Goal: Check status

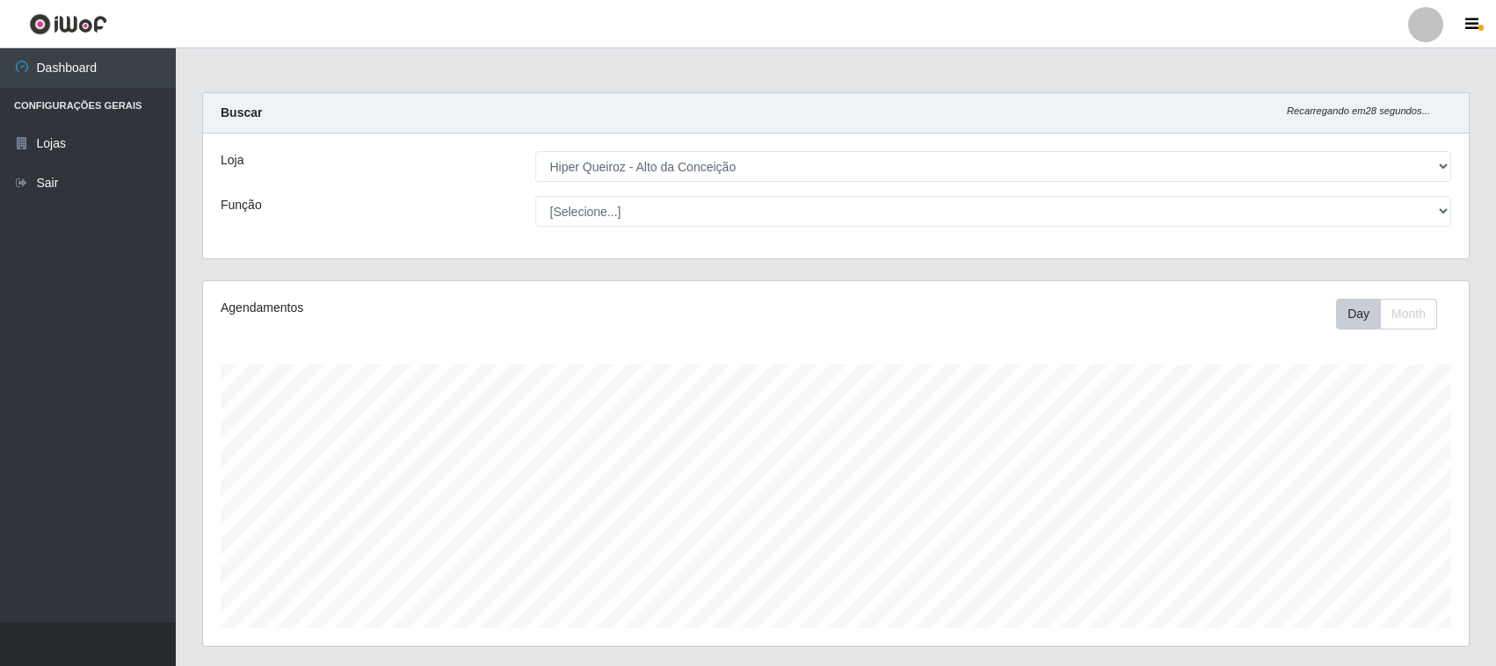
select select "515"
click at [709, 173] on select "[Selecione...] Hiper Queiroz - [GEOGRAPHIC_DATA]" at bounding box center [993, 166] width 917 height 31
click at [535, 151] on select "[Selecione...] Hiper Queiroz - [GEOGRAPHIC_DATA]" at bounding box center [993, 166] width 917 height 31
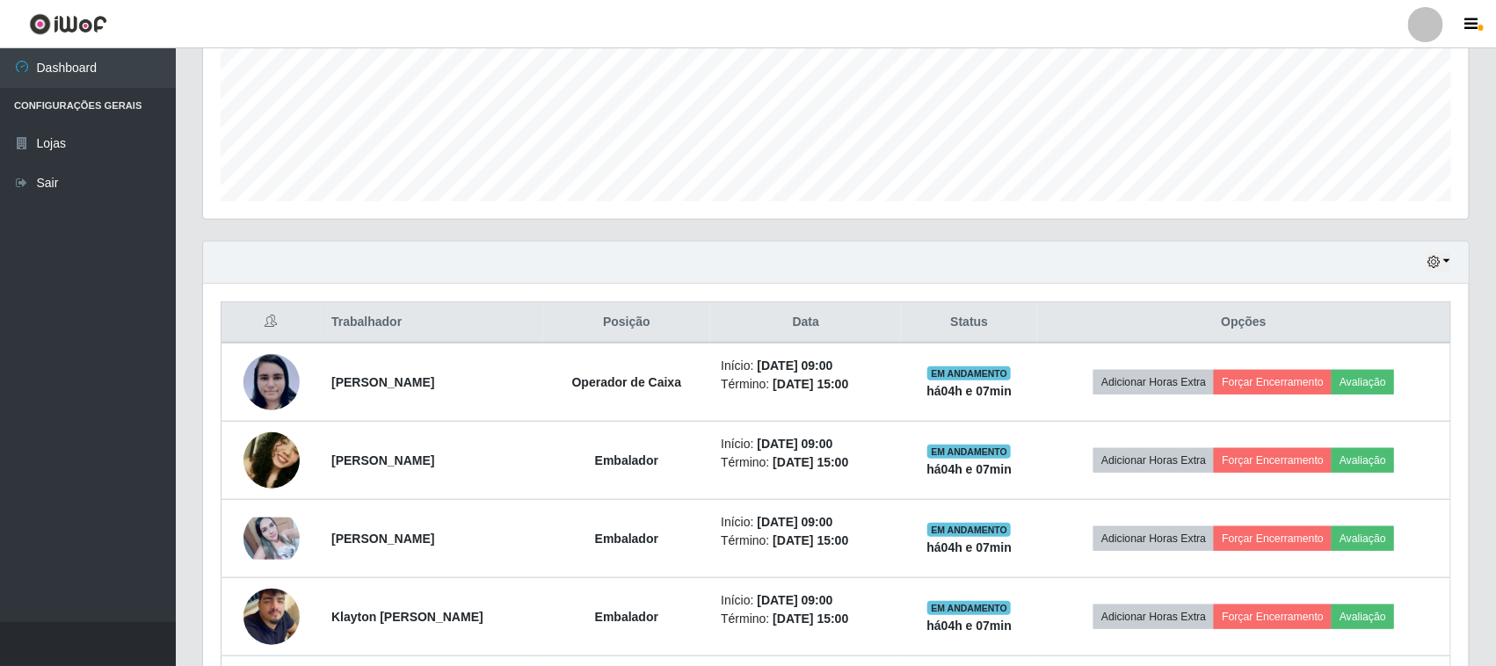
scroll to position [440, 0]
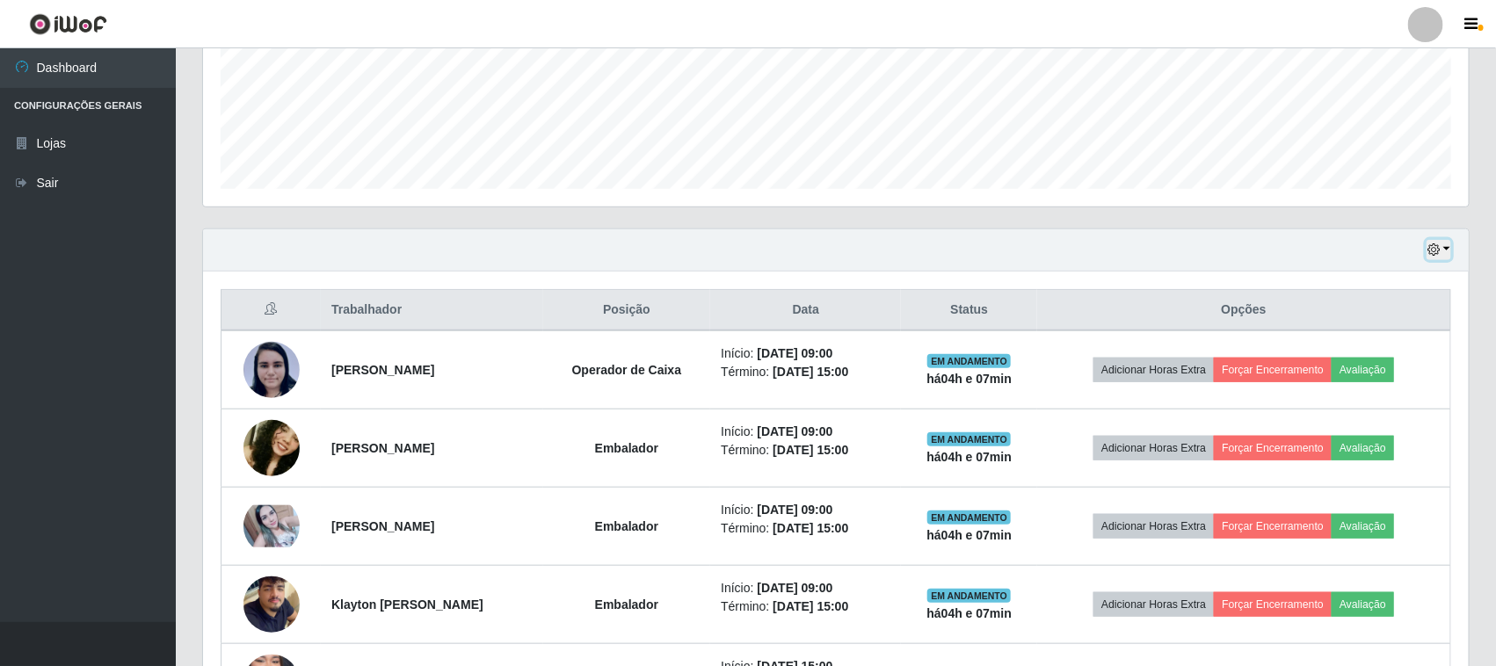
click at [1440, 244] on icon "button" at bounding box center [1434, 250] width 12 height 12
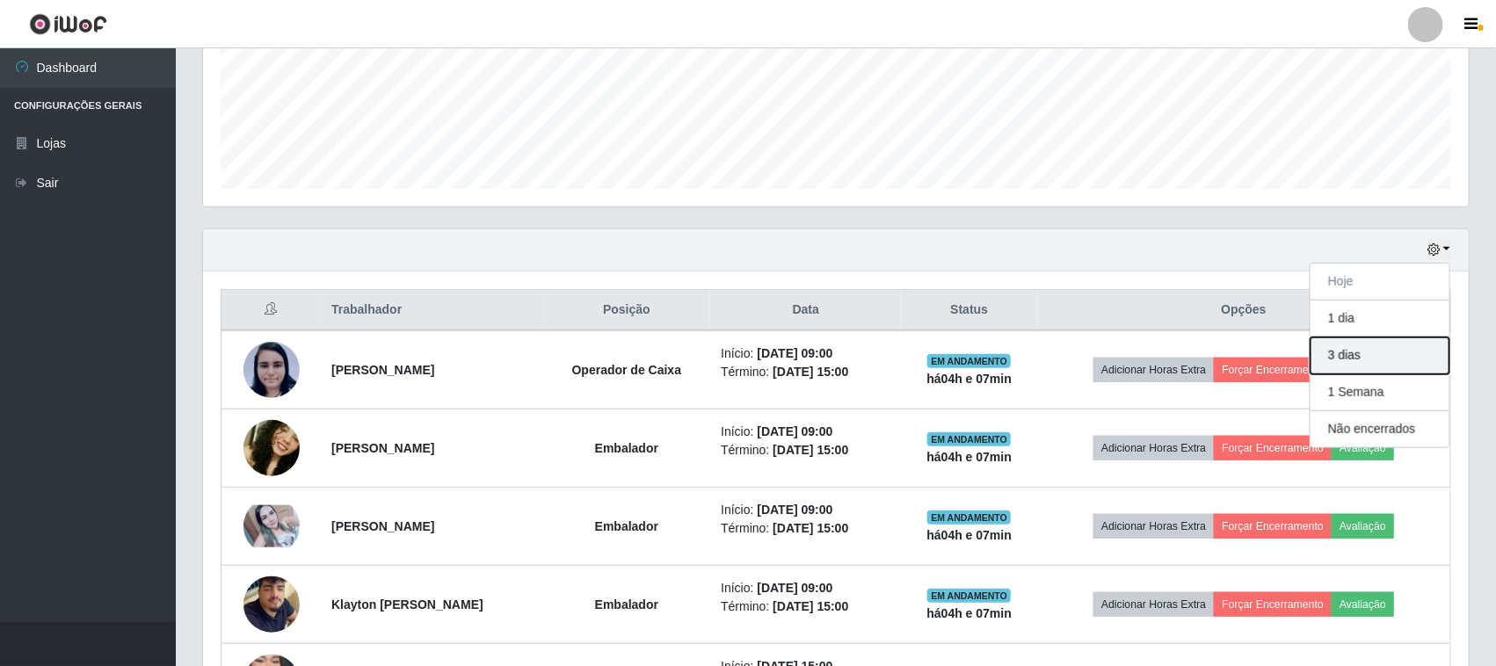
click at [1350, 360] on button "3 dias" at bounding box center [1380, 356] width 139 height 37
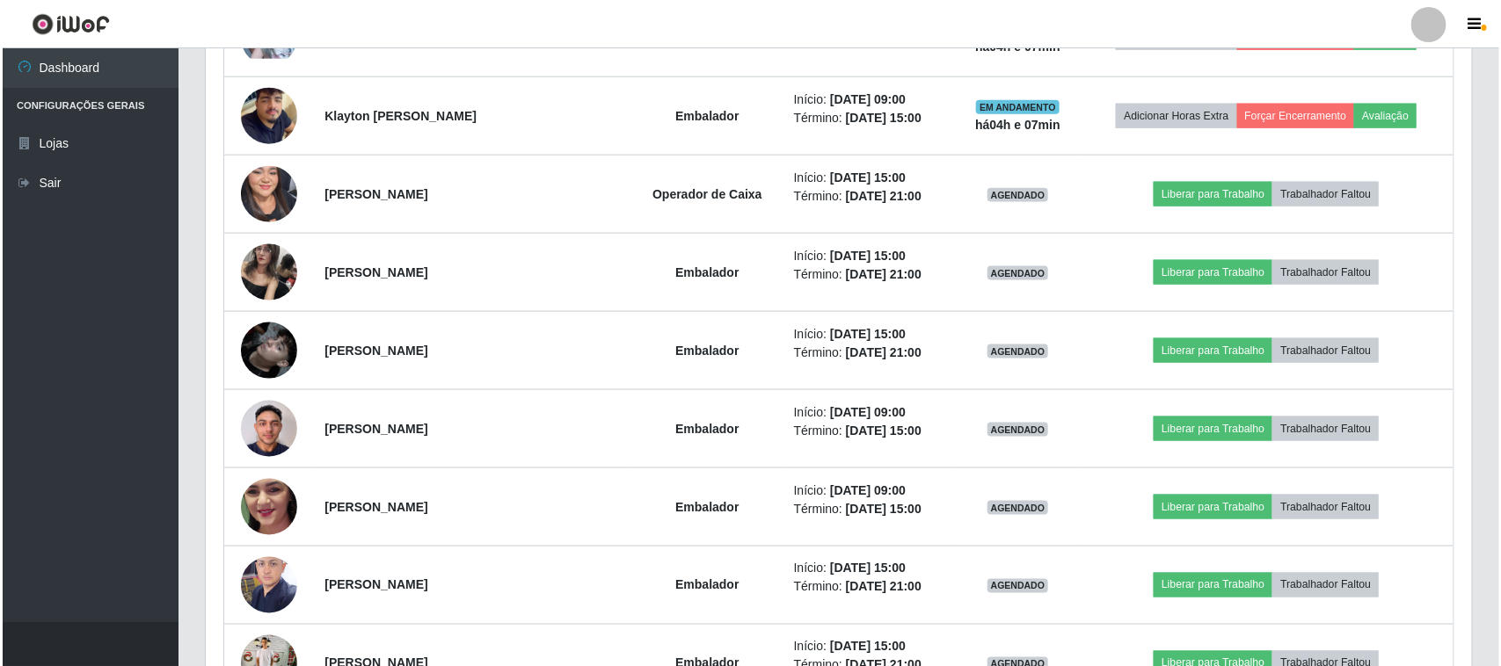
scroll to position [1099, 0]
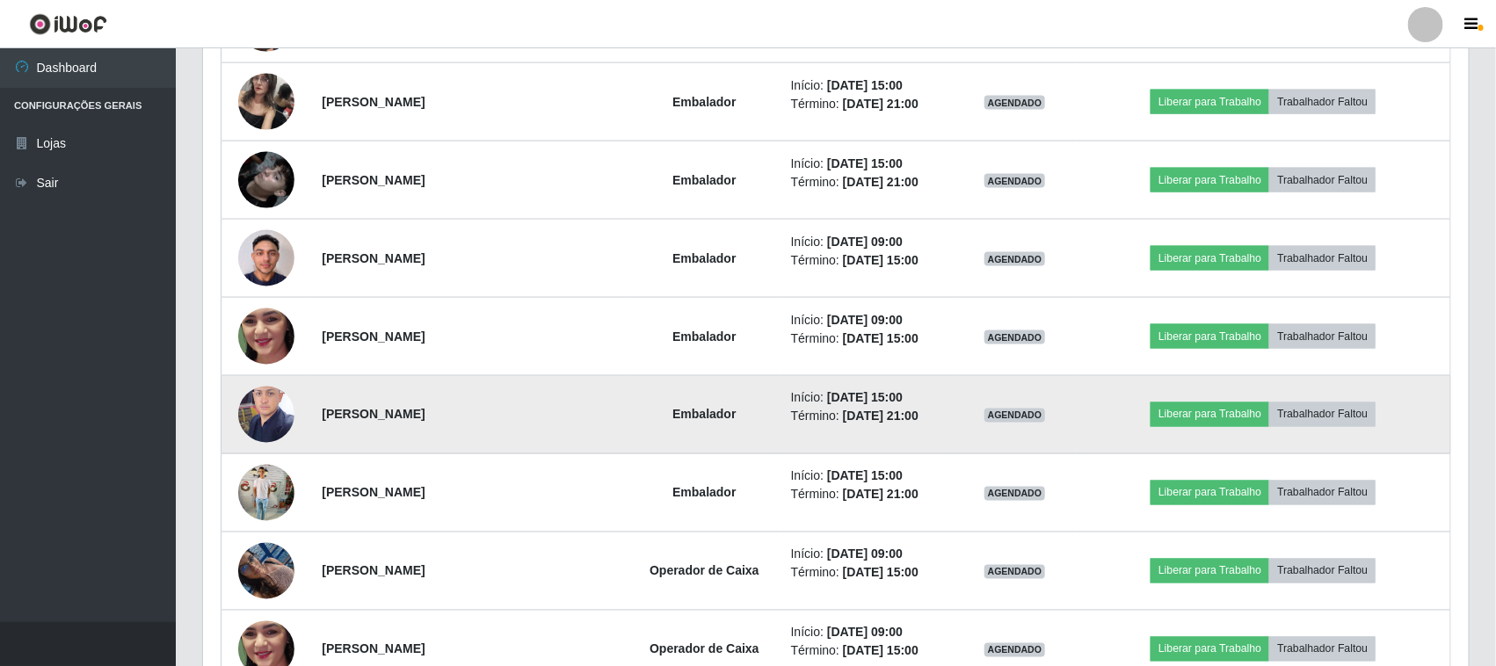
click at [261, 411] on img at bounding box center [266, 414] width 56 height 75
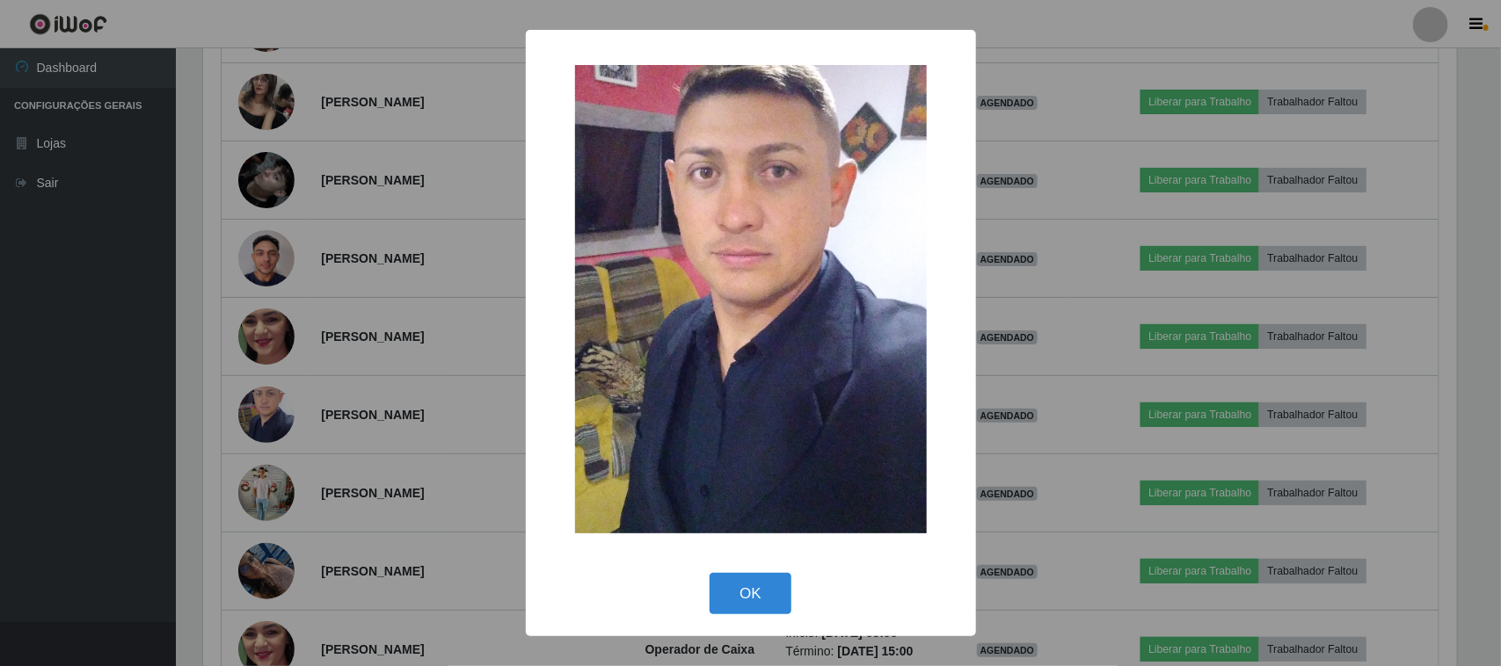
click at [278, 352] on div "× OK Cancel" at bounding box center [750, 333] width 1501 height 666
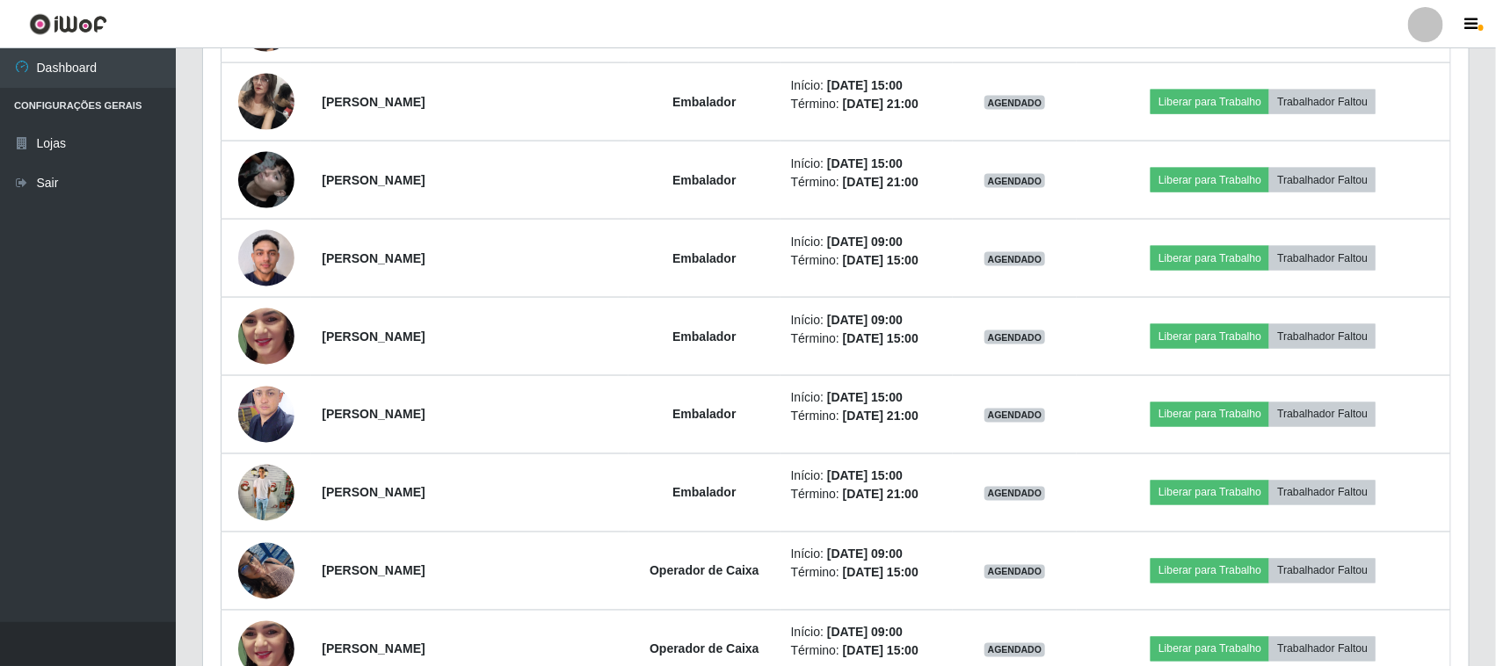
scroll to position [366, 1266]
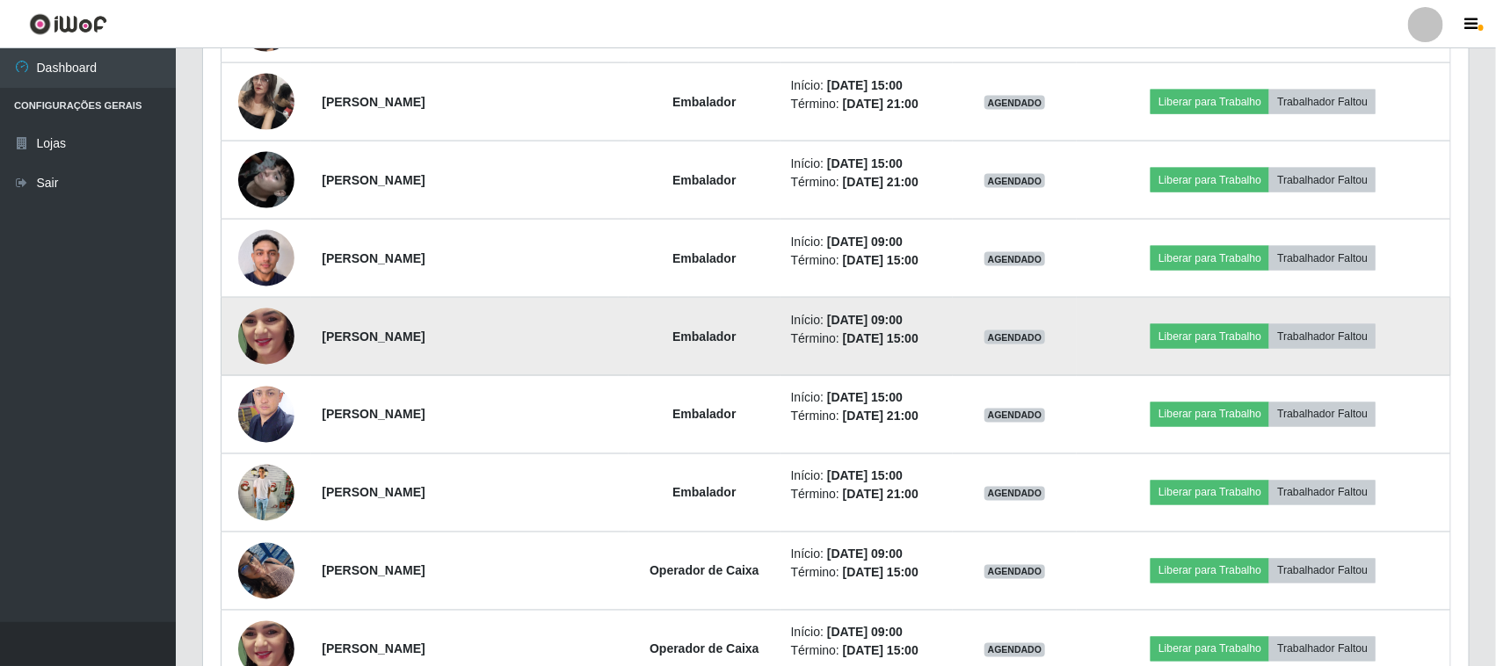
click at [278, 338] on img at bounding box center [266, 336] width 56 height 125
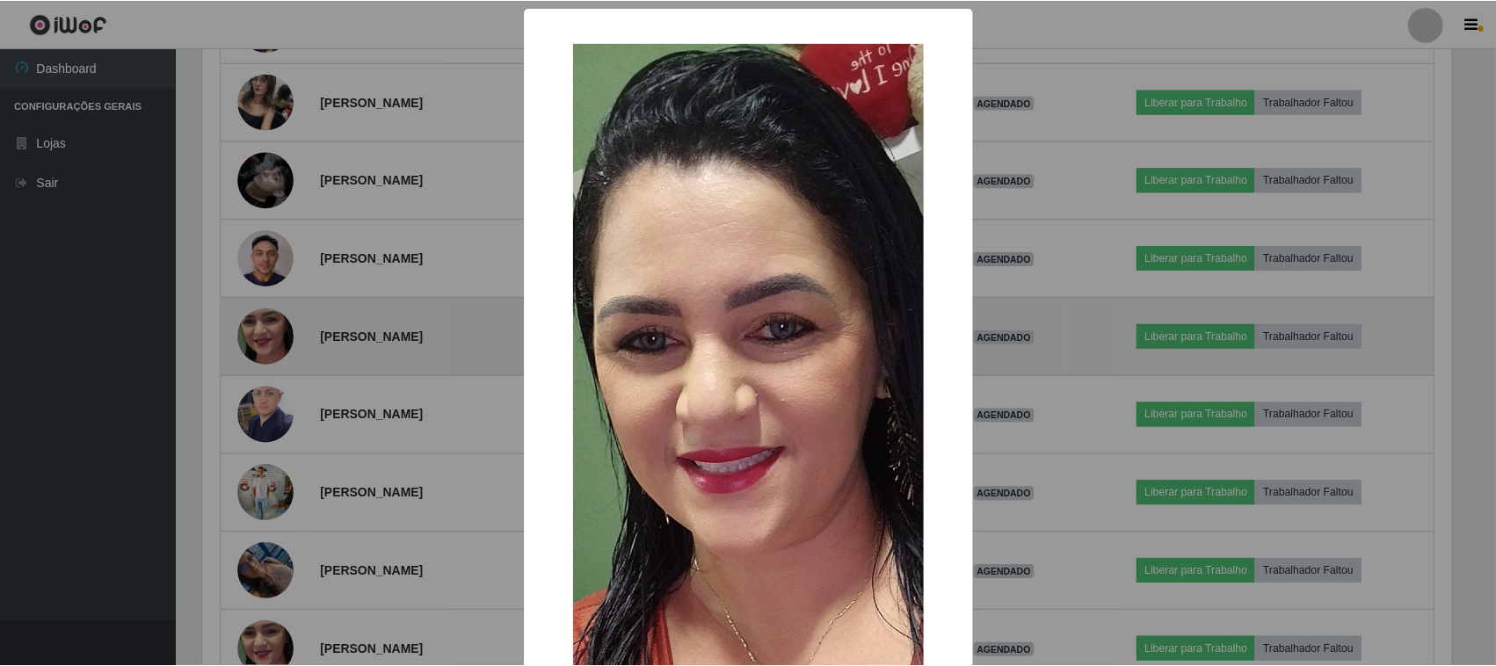
scroll to position [110, 0]
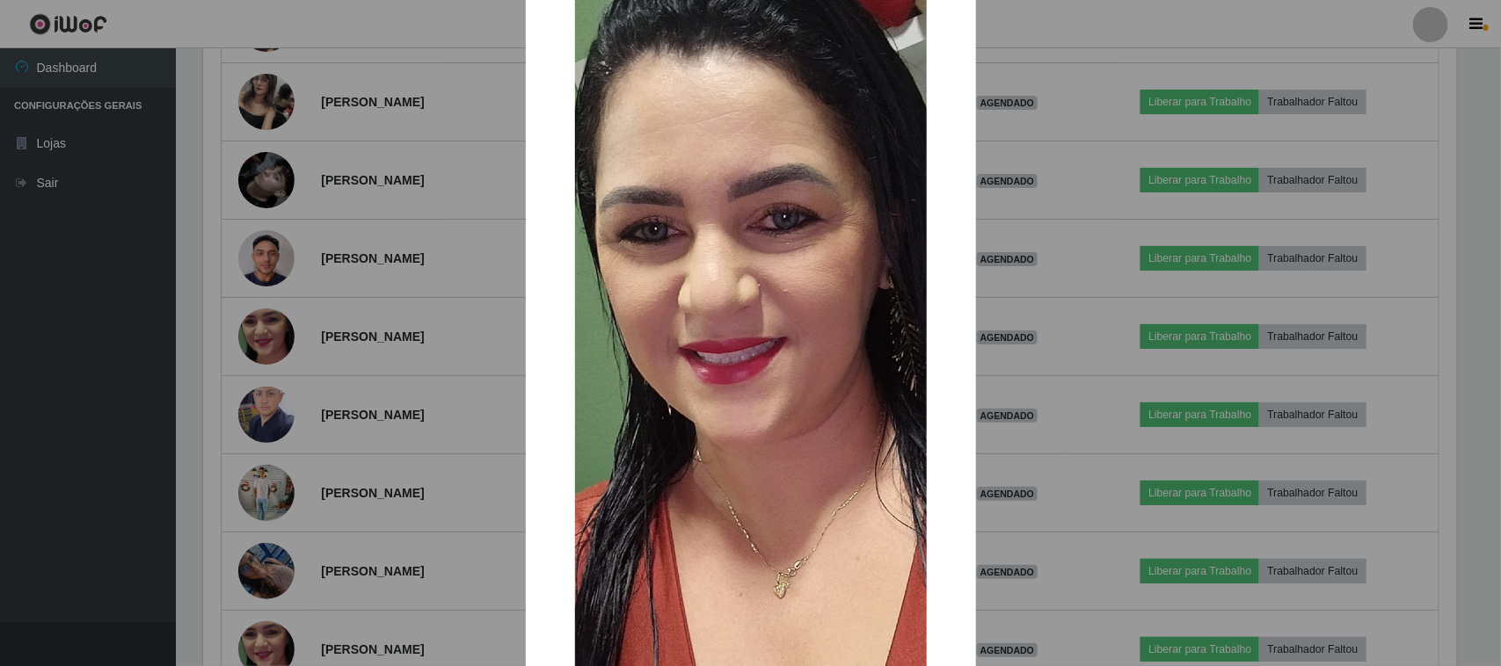
click at [255, 492] on div "× OK Cancel" at bounding box center [750, 333] width 1501 height 666
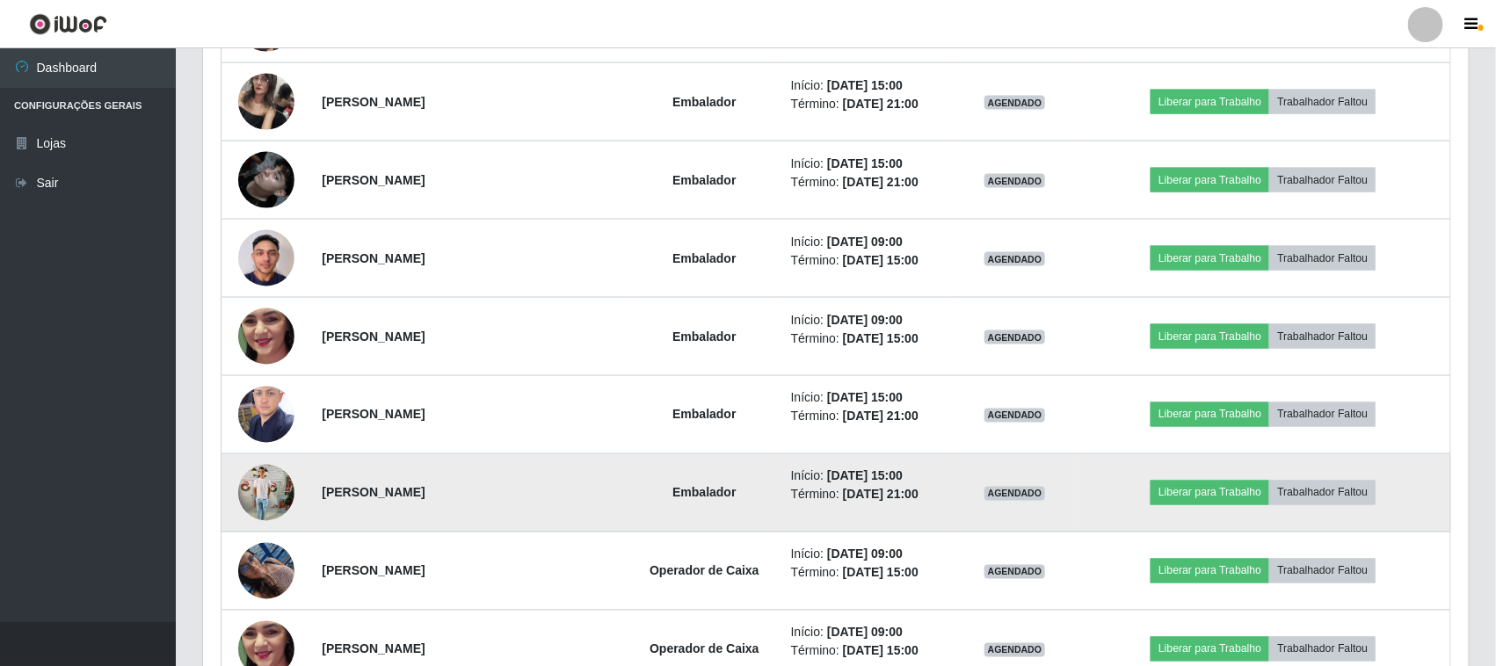
scroll to position [366, 1266]
click at [255, 498] on img at bounding box center [266, 492] width 56 height 75
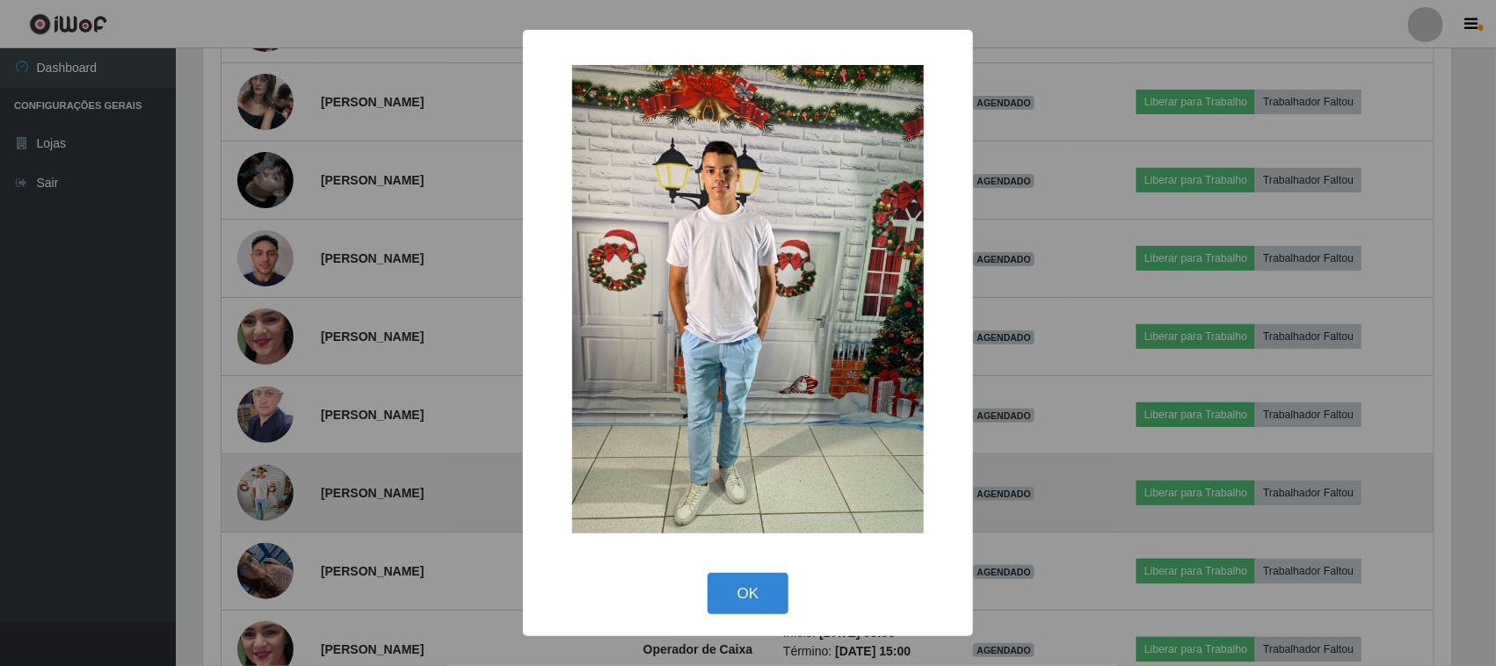
scroll to position [366, 1254]
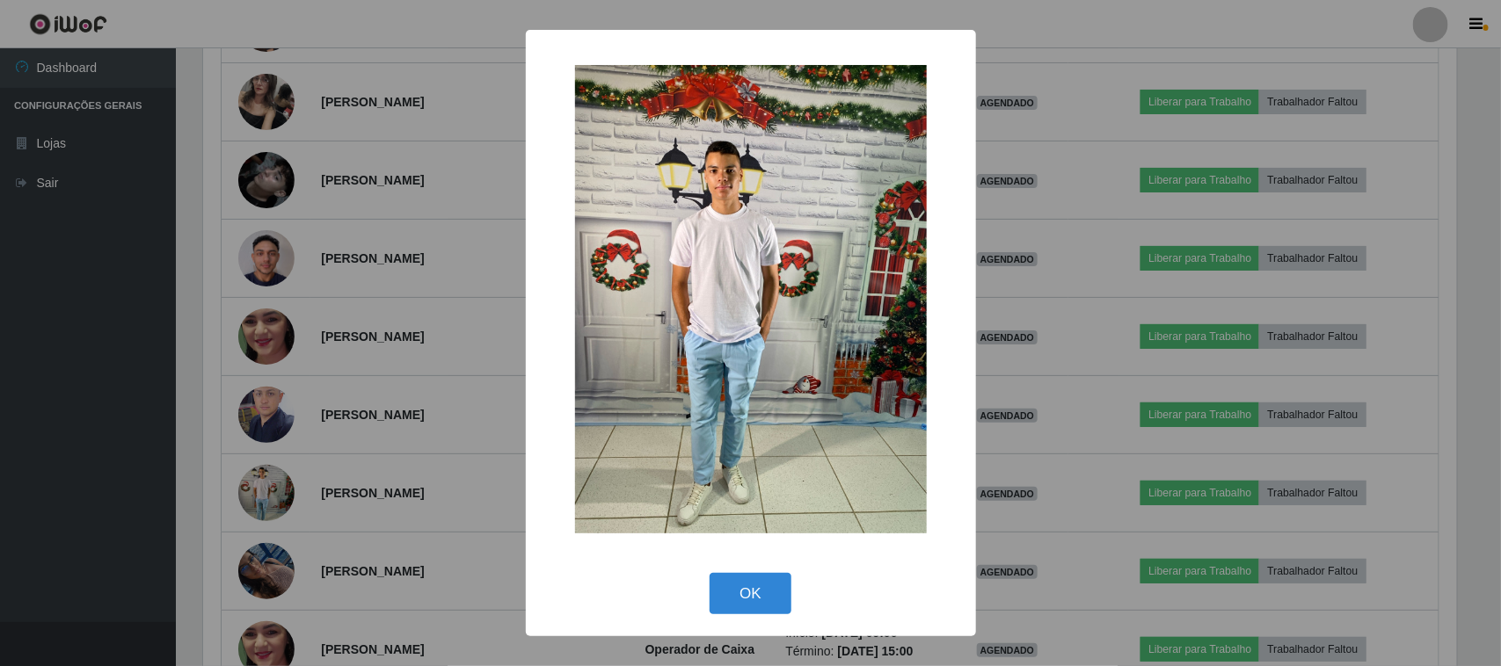
click at [258, 570] on div "× OK Cancel" at bounding box center [750, 333] width 1501 height 666
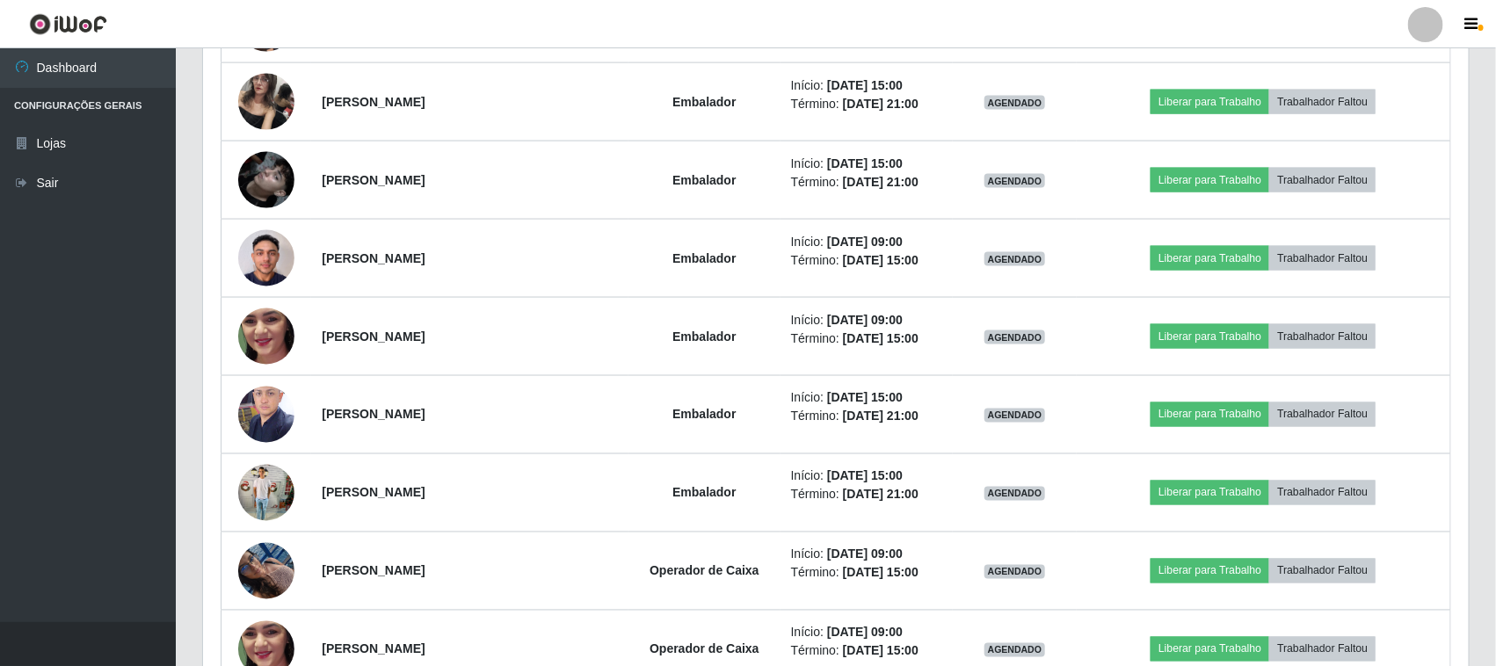
scroll to position [366, 1266]
click at [258, 570] on img at bounding box center [266, 571] width 56 height 75
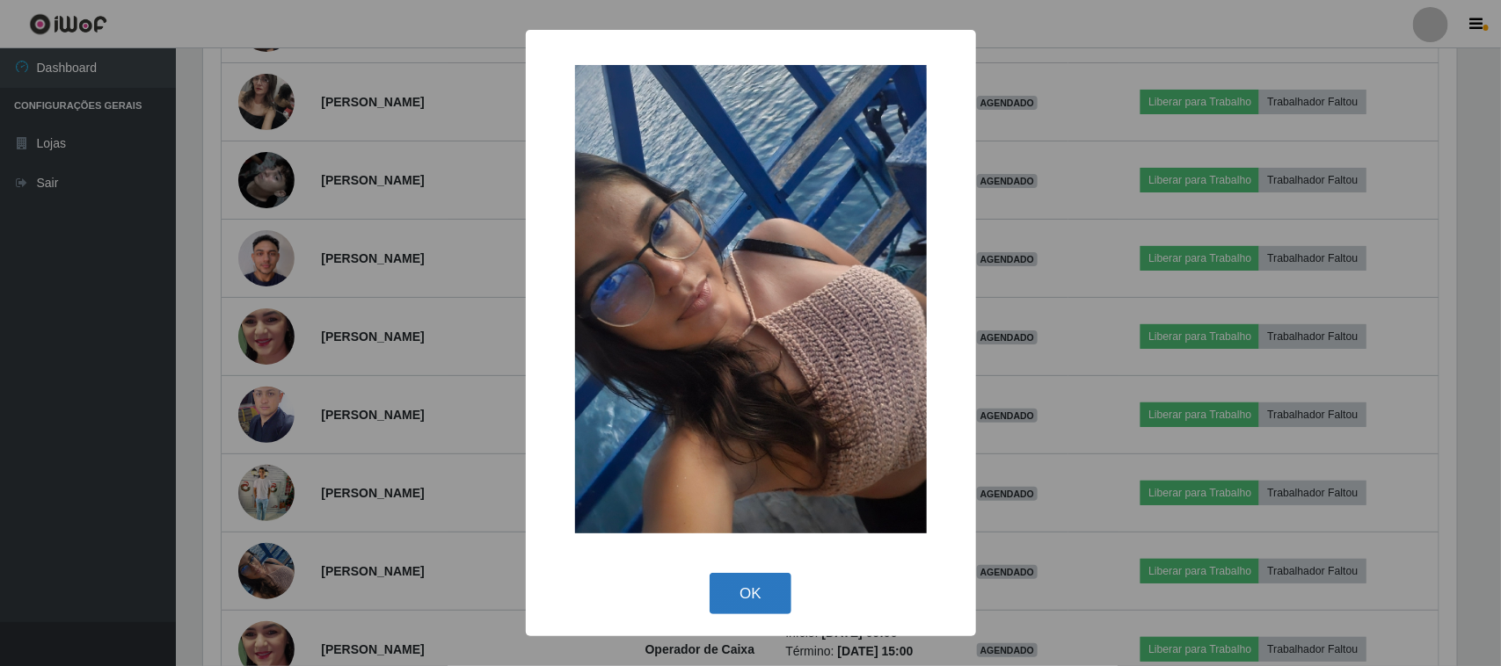
click at [767, 594] on button "OK" at bounding box center [750, 593] width 82 height 41
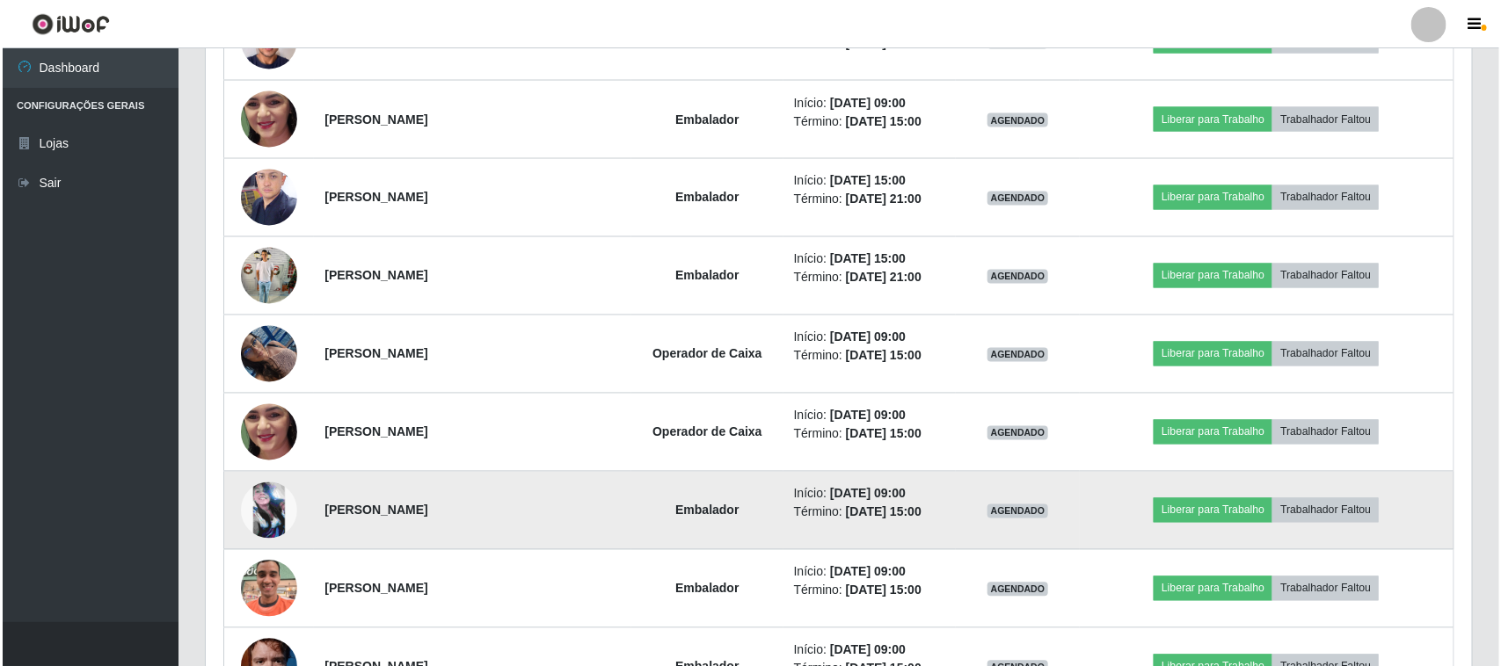
scroll to position [1319, 0]
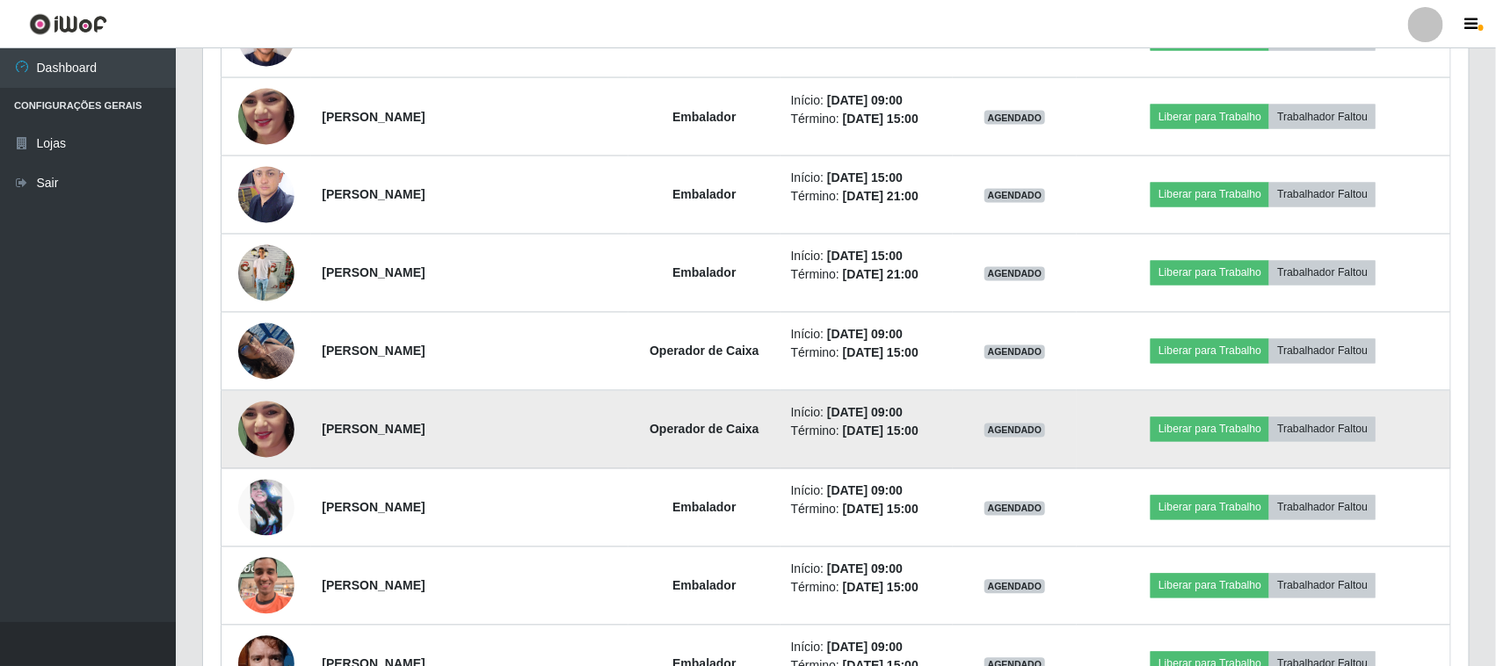
click at [261, 440] on img at bounding box center [266, 429] width 56 height 125
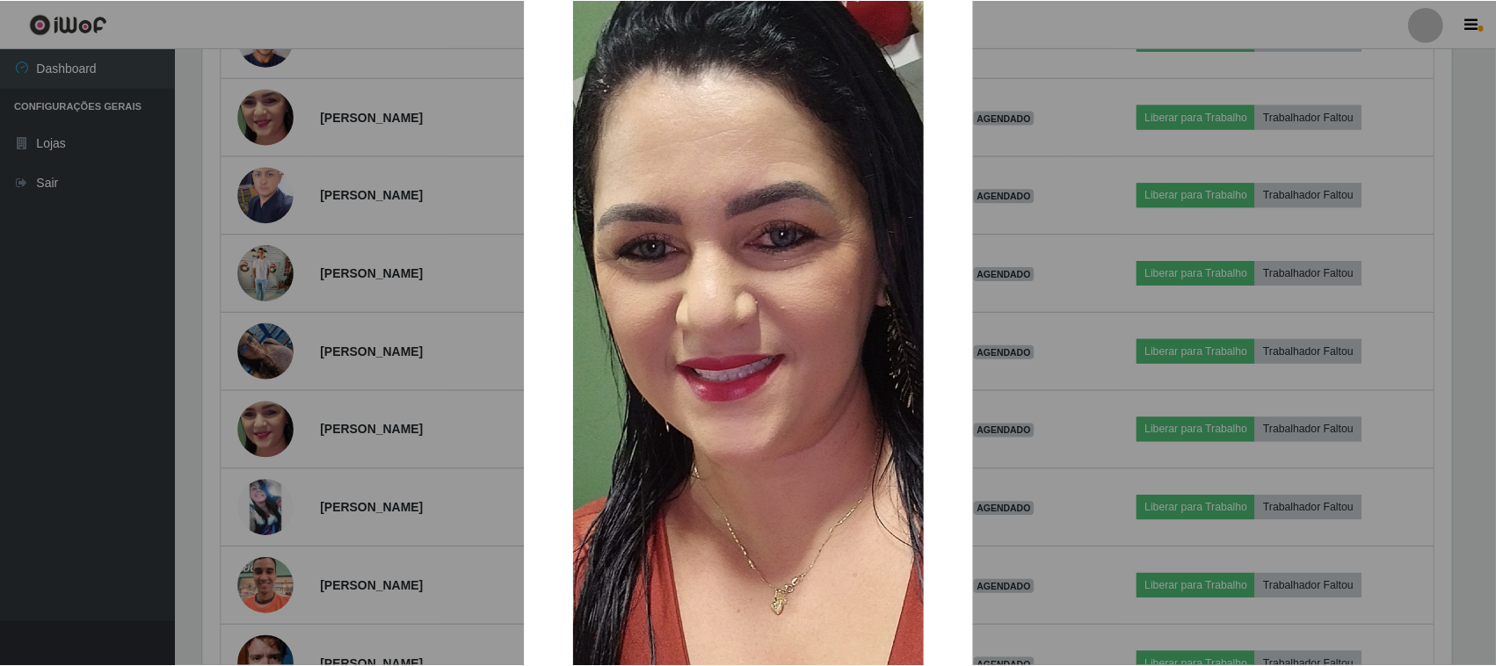
scroll to position [268, 0]
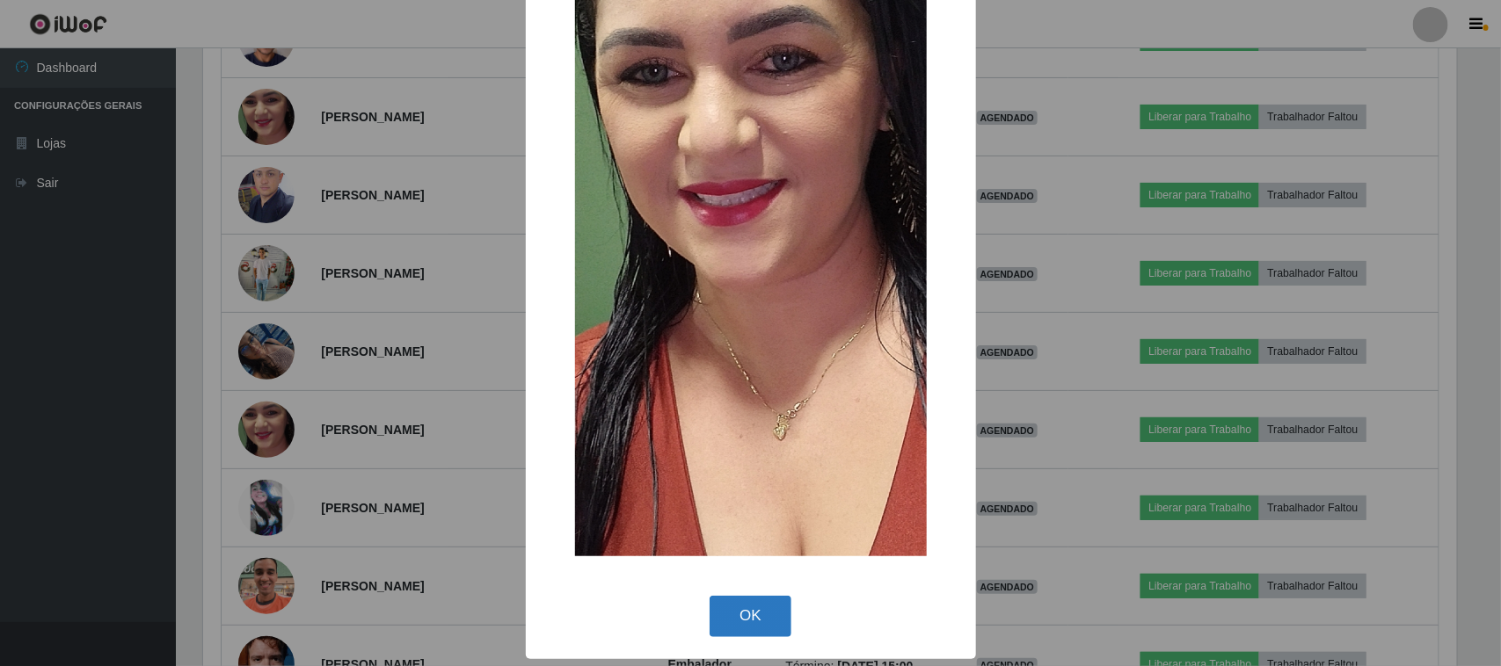
click at [745, 618] on button "OK" at bounding box center [750, 616] width 82 height 41
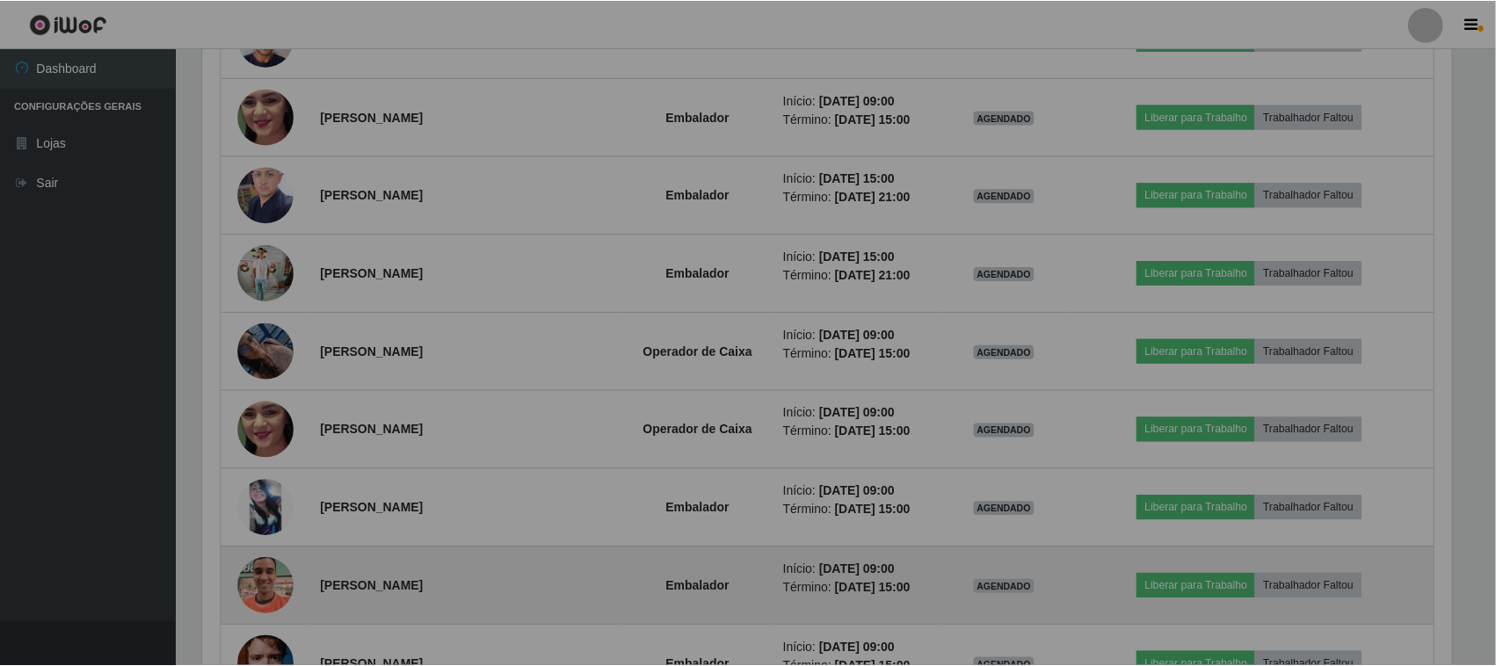
scroll to position [0, 0]
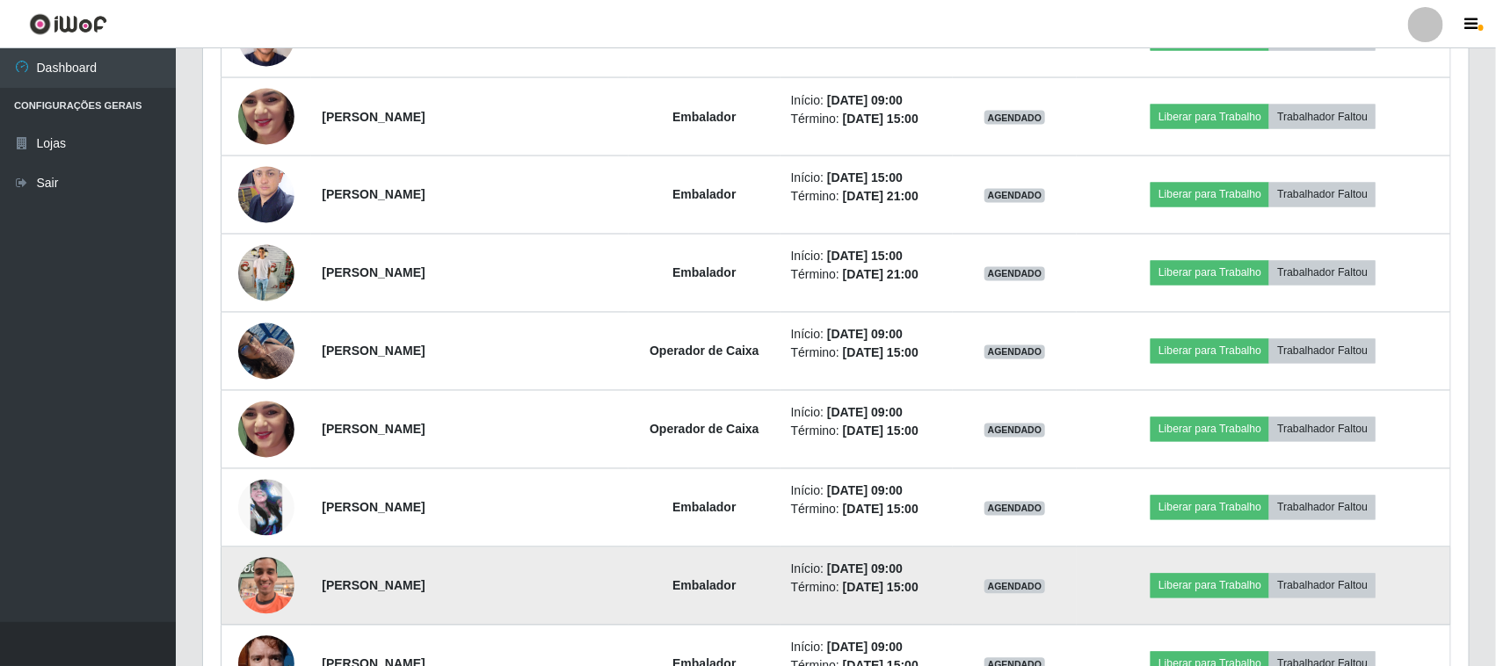
click at [264, 578] on img at bounding box center [266, 586] width 56 height 100
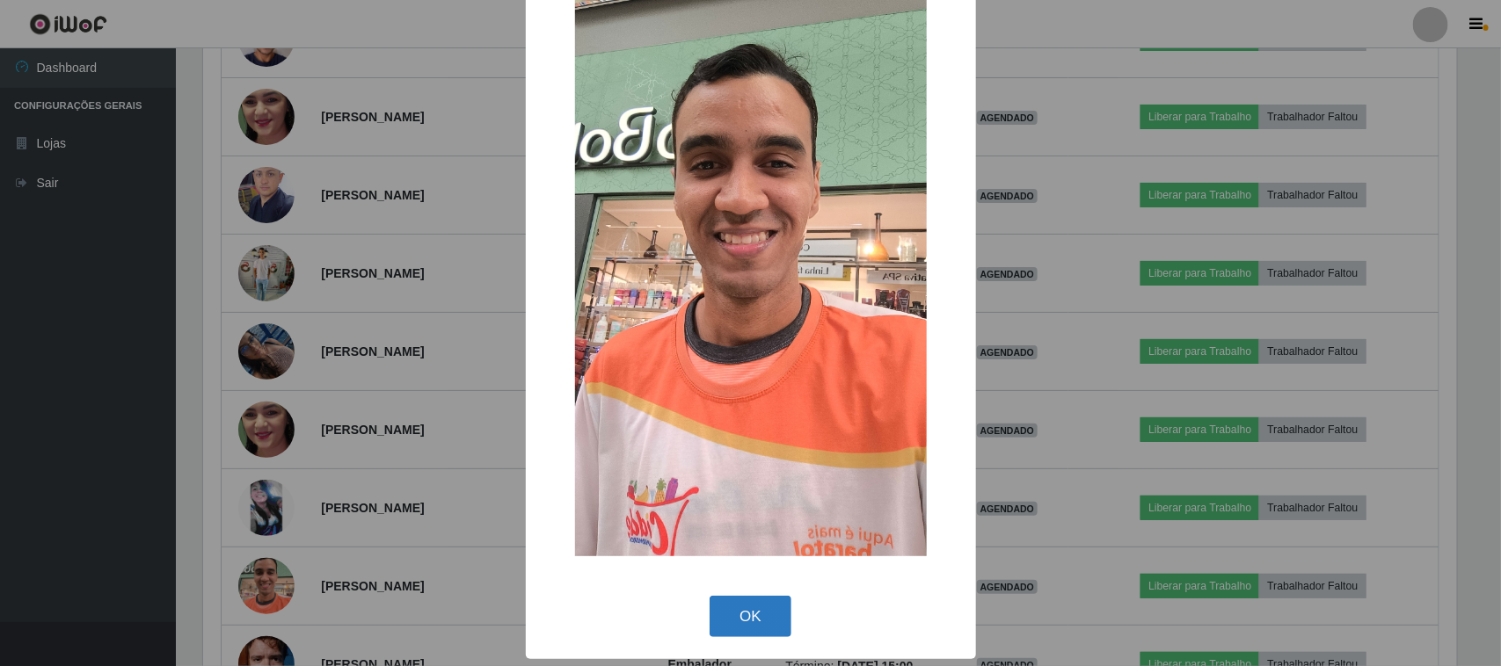
click at [754, 629] on button "OK" at bounding box center [750, 616] width 82 height 41
